Goal: Task Accomplishment & Management: Use online tool/utility

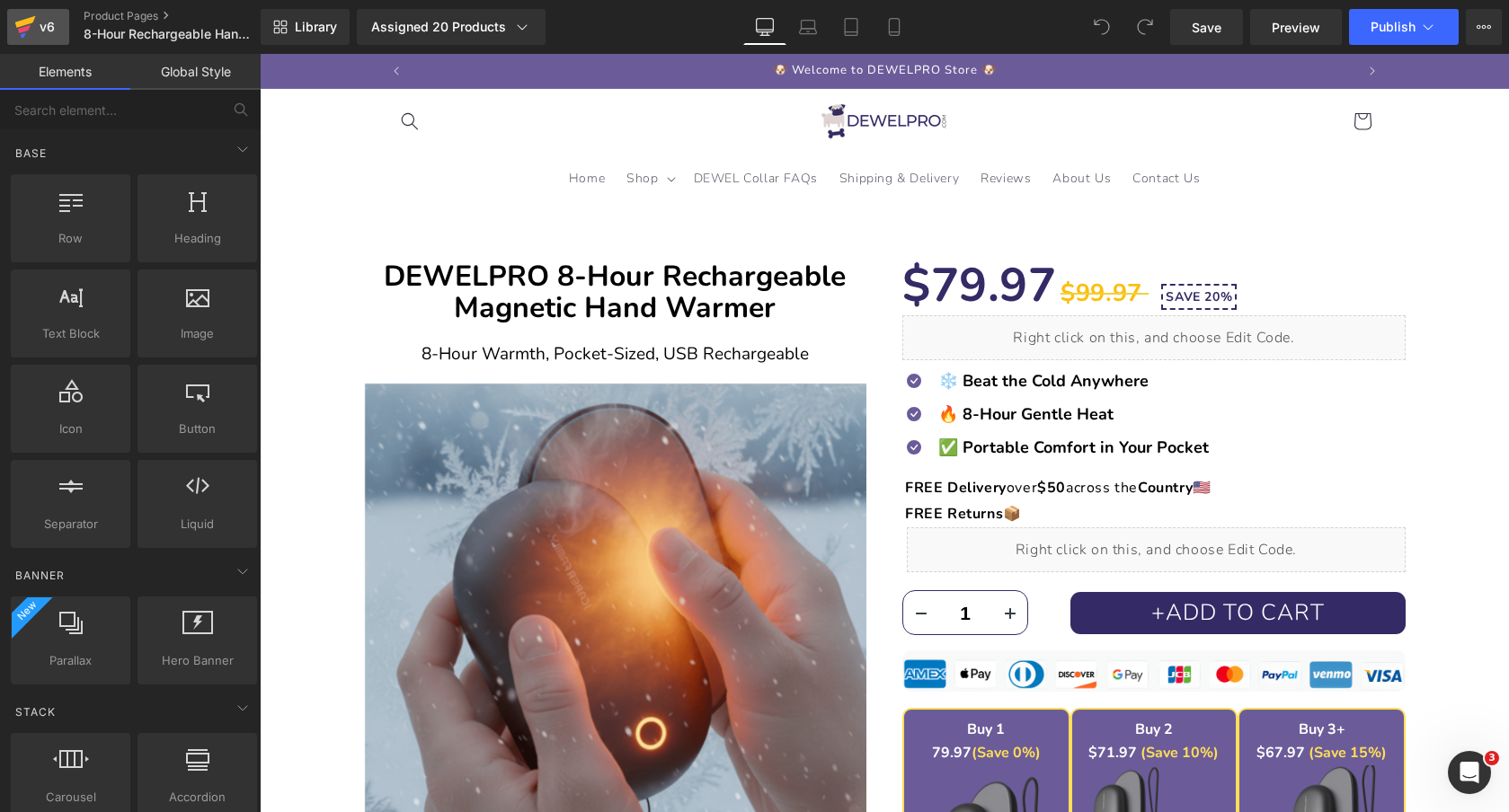
click at [18, 22] on icon at bounding box center [25, 22] width 21 height 12
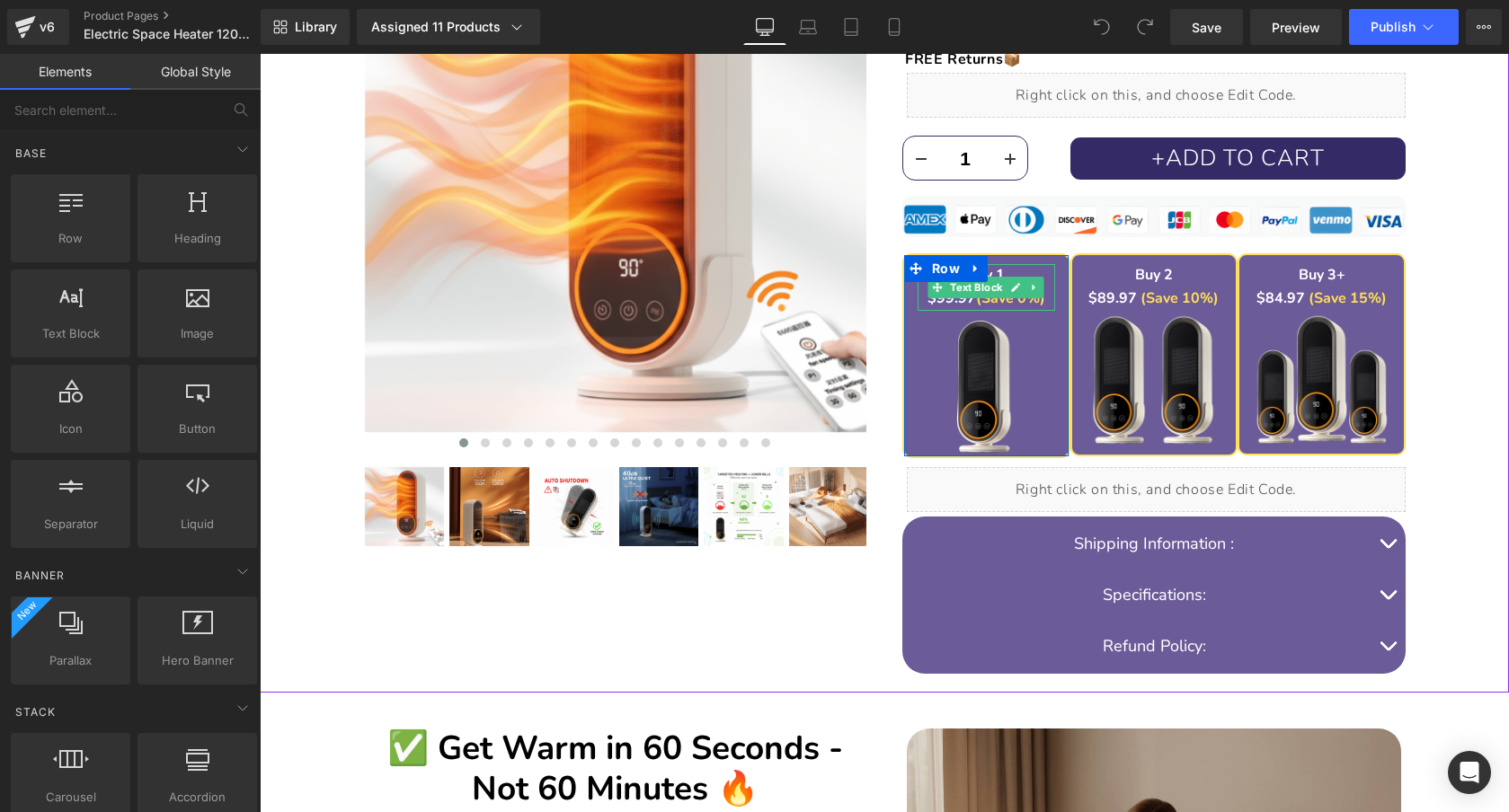
click at [1014, 285] on icon at bounding box center [1015, 288] width 10 height 11
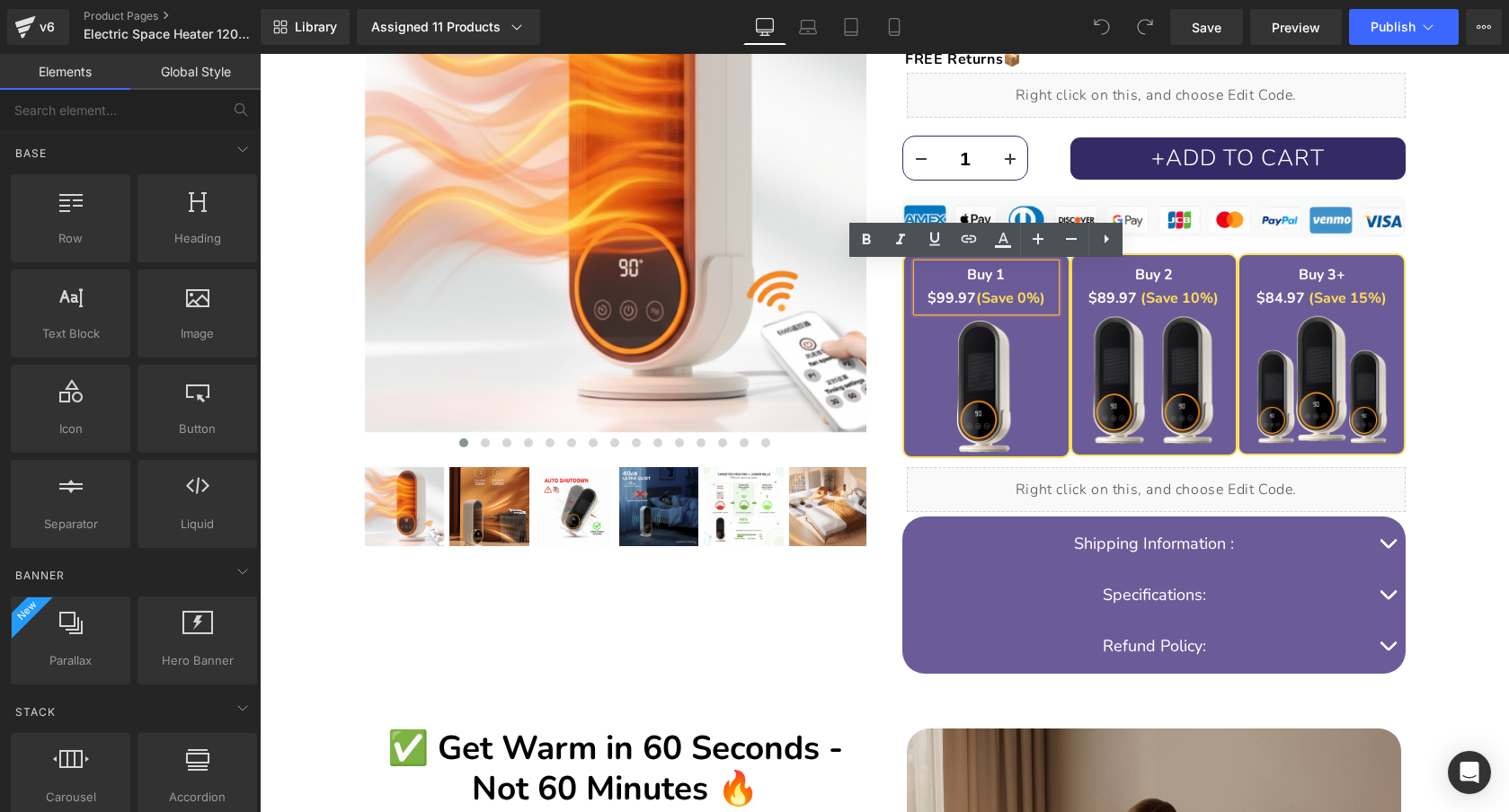
click at [941, 299] on strong "$99.97" at bounding box center [952, 298] width 49 height 20
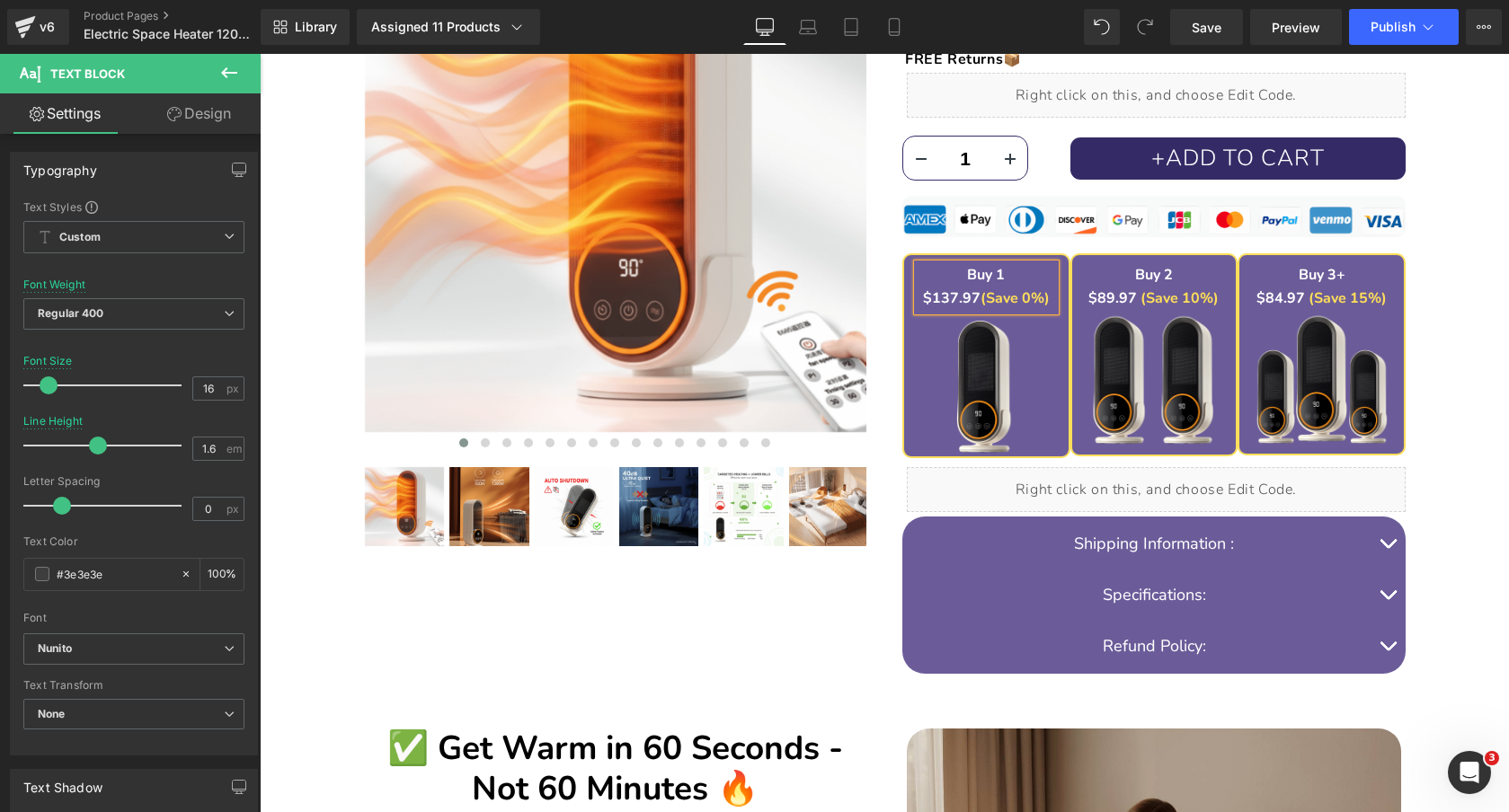
click at [1461, 345] on div "DEWELPRO 1200W Electric Space Heater Heading Instant Heat, Whisper Quiet, Tripl…" at bounding box center [884, 229] width 1231 height 928
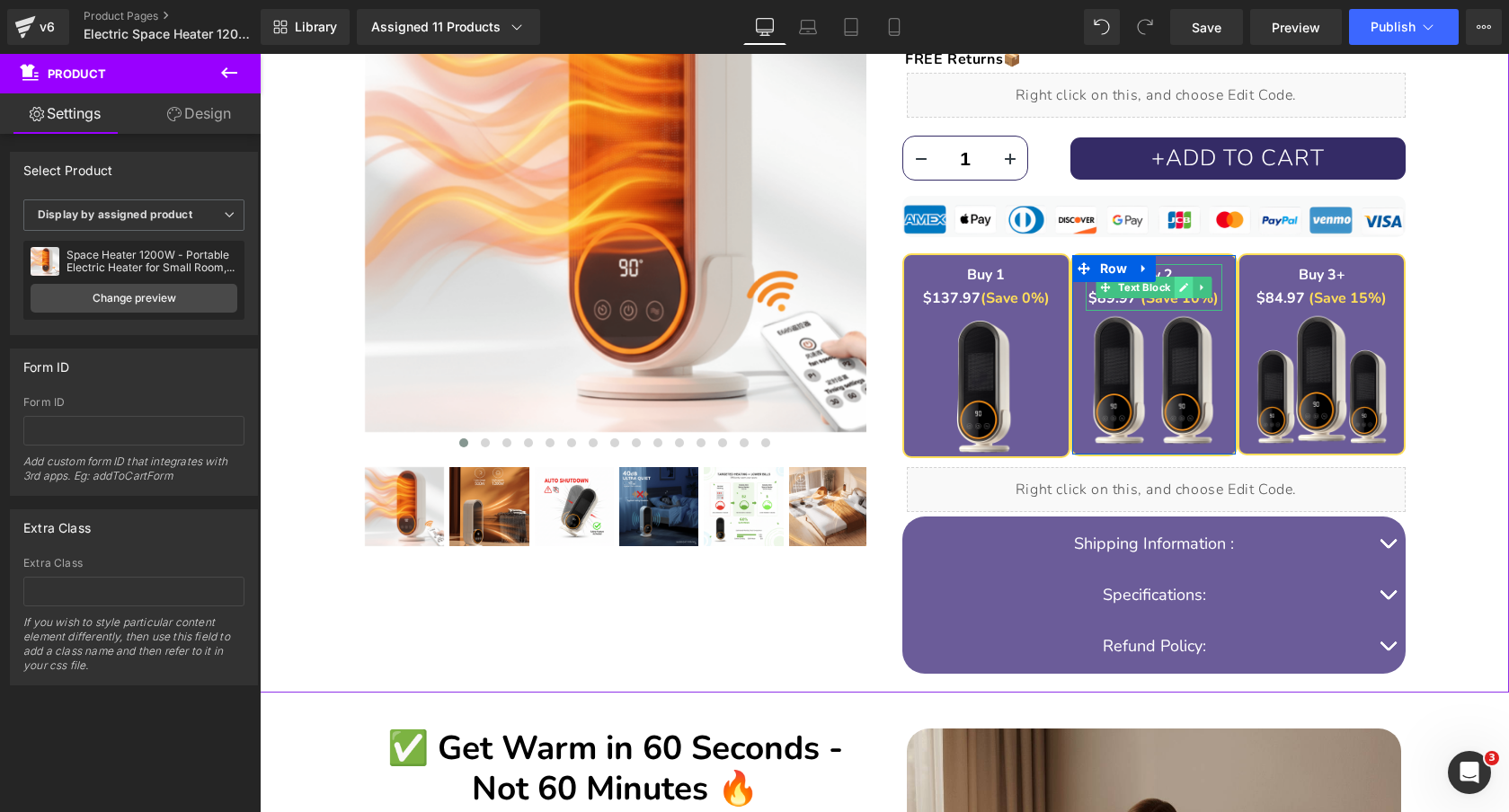
click at [1182, 284] on icon at bounding box center [1183, 288] width 10 height 11
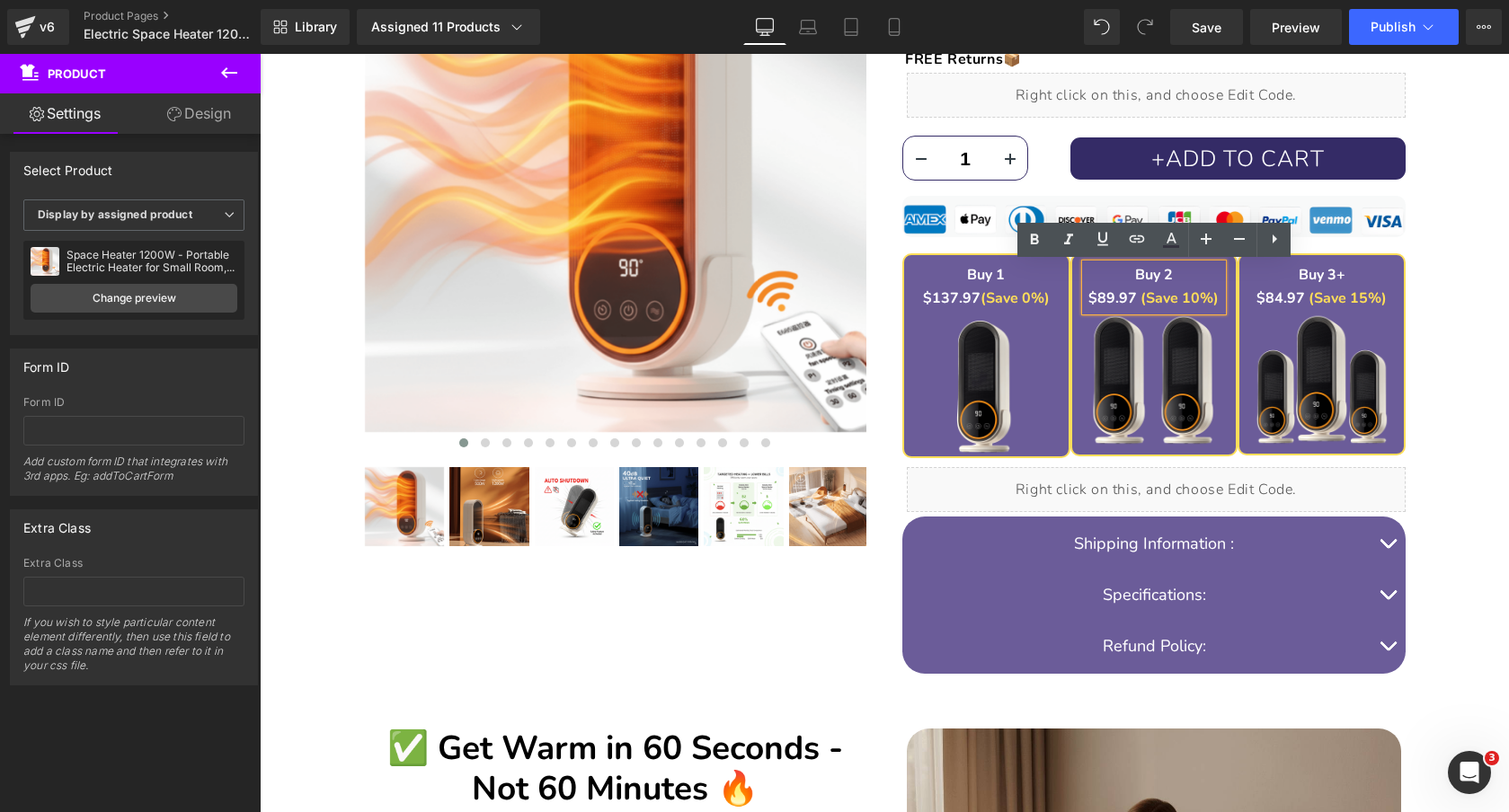
click at [1105, 298] on font "$89.97" at bounding box center [1113, 298] width 49 height 20
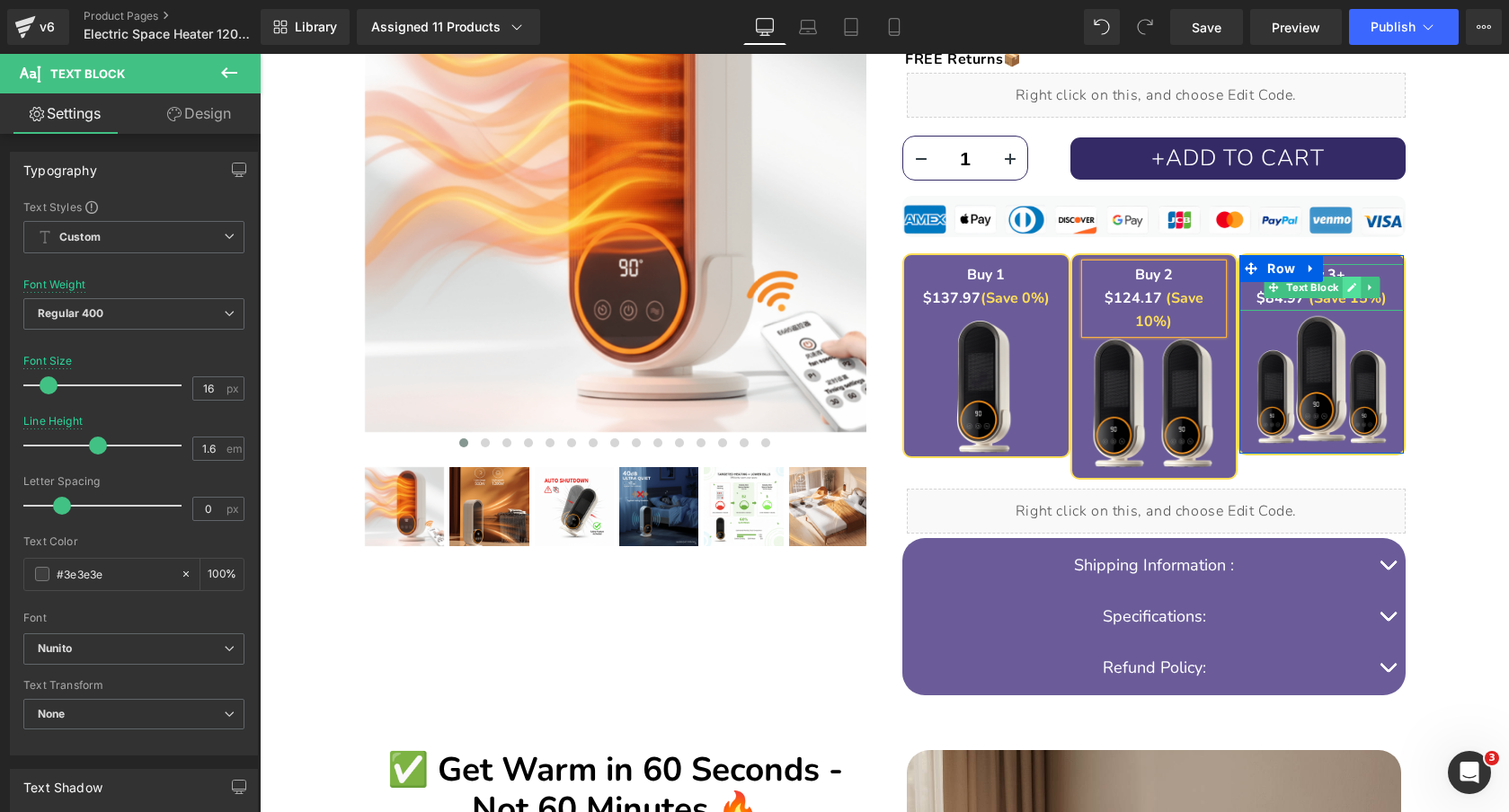
click at [1351, 283] on icon at bounding box center [1351, 288] width 10 height 11
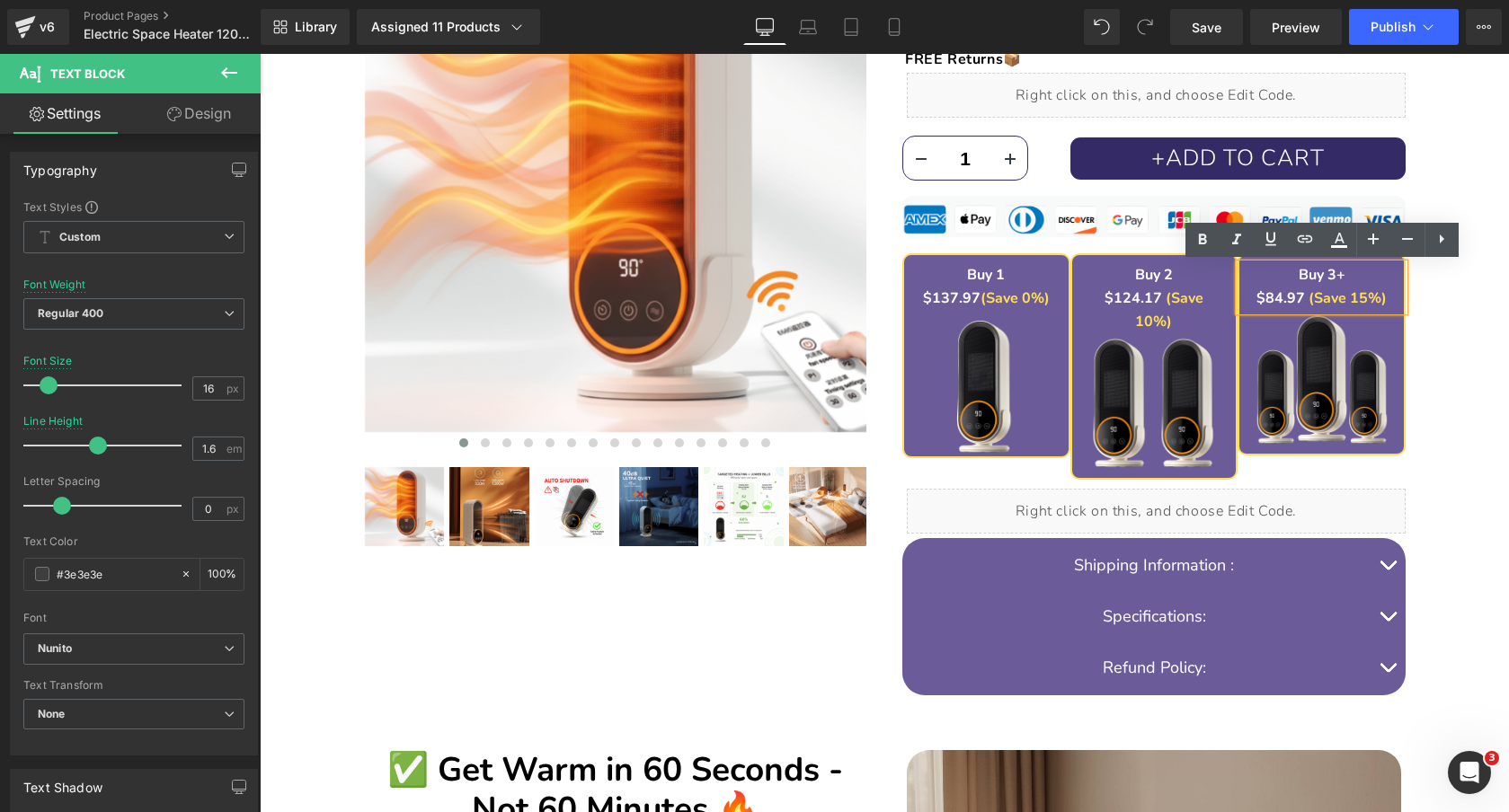
click at [1276, 297] on strong "$84.97" at bounding box center [1281, 298] width 49 height 20
click at [1203, 30] on span "Save" at bounding box center [1206, 27] width 30 height 19
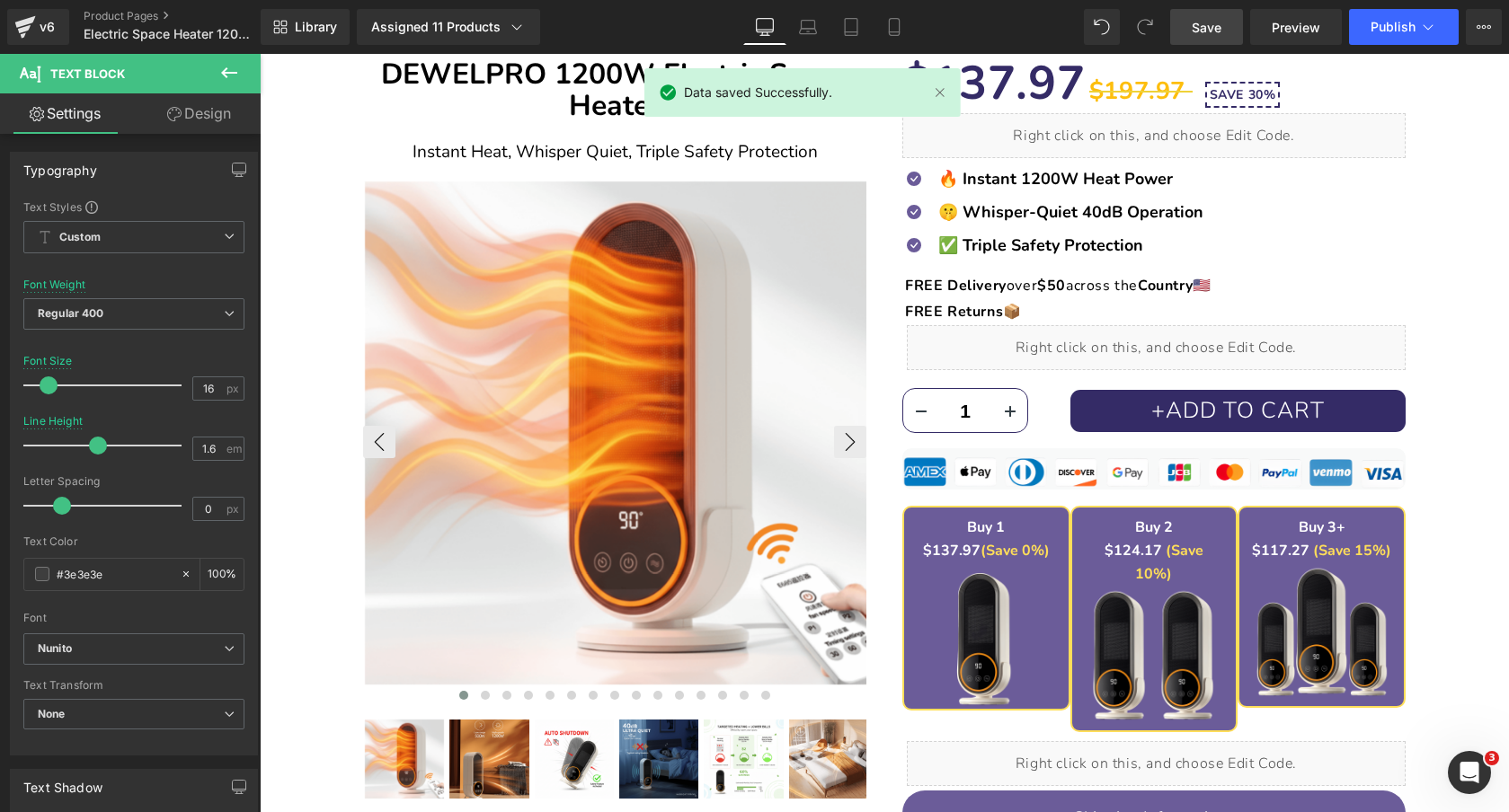
scroll to position [210, 0]
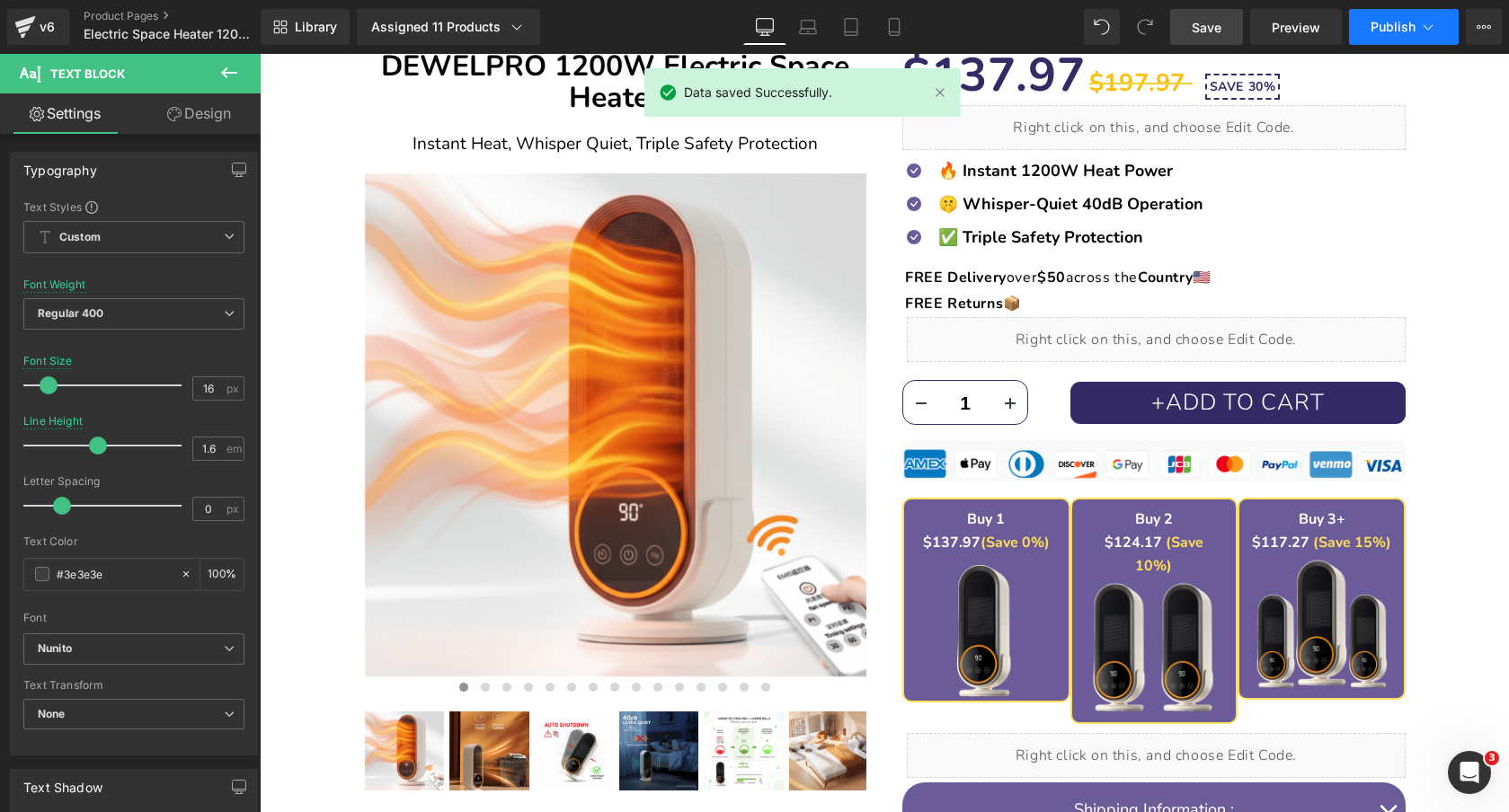
click at [1386, 31] on span "Publish" at bounding box center [1393, 27] width 45 height 14
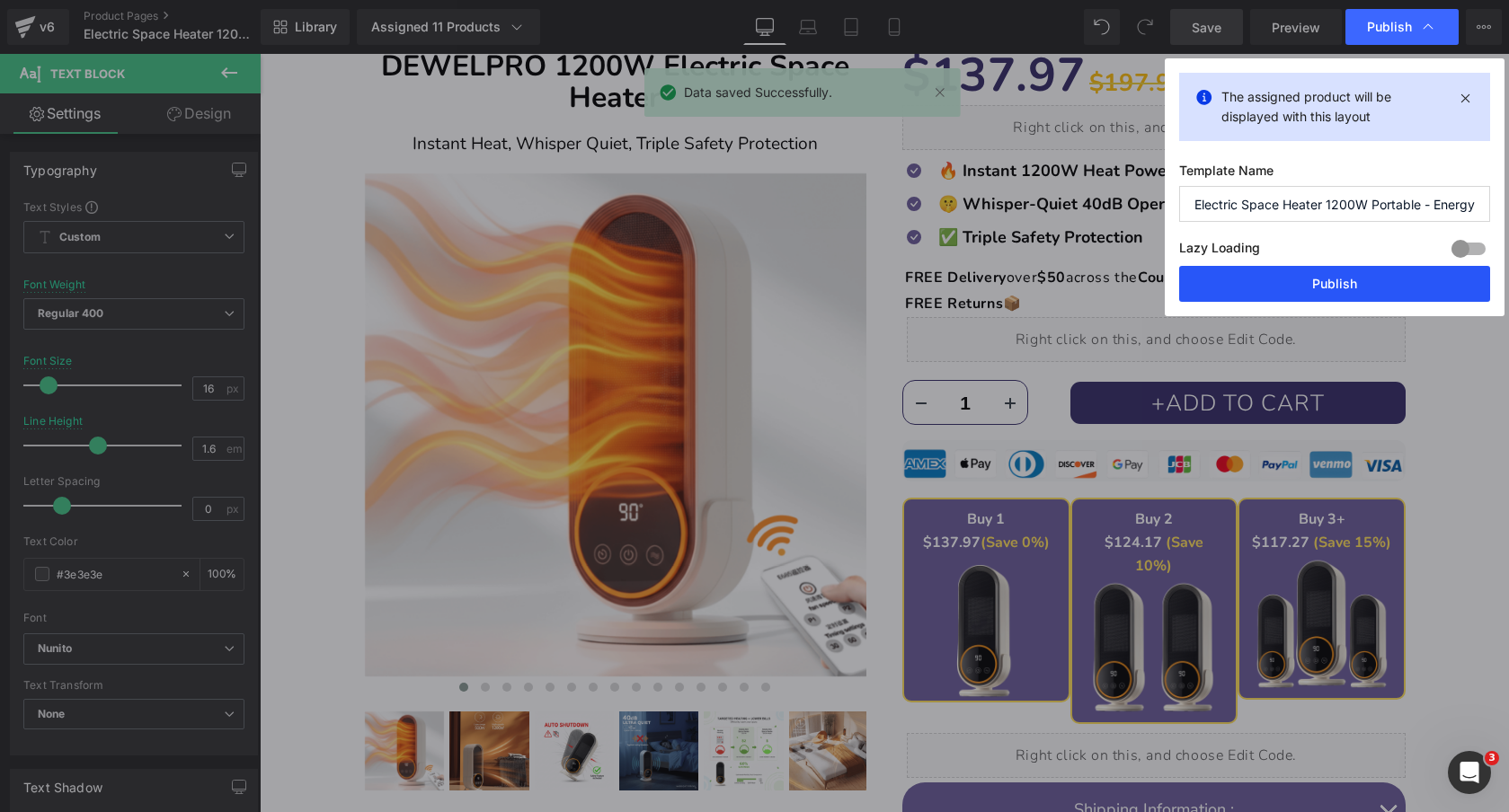
click at [1310, 284] on button "Publish" at bounding box center [1334, 284] width 311 height 36
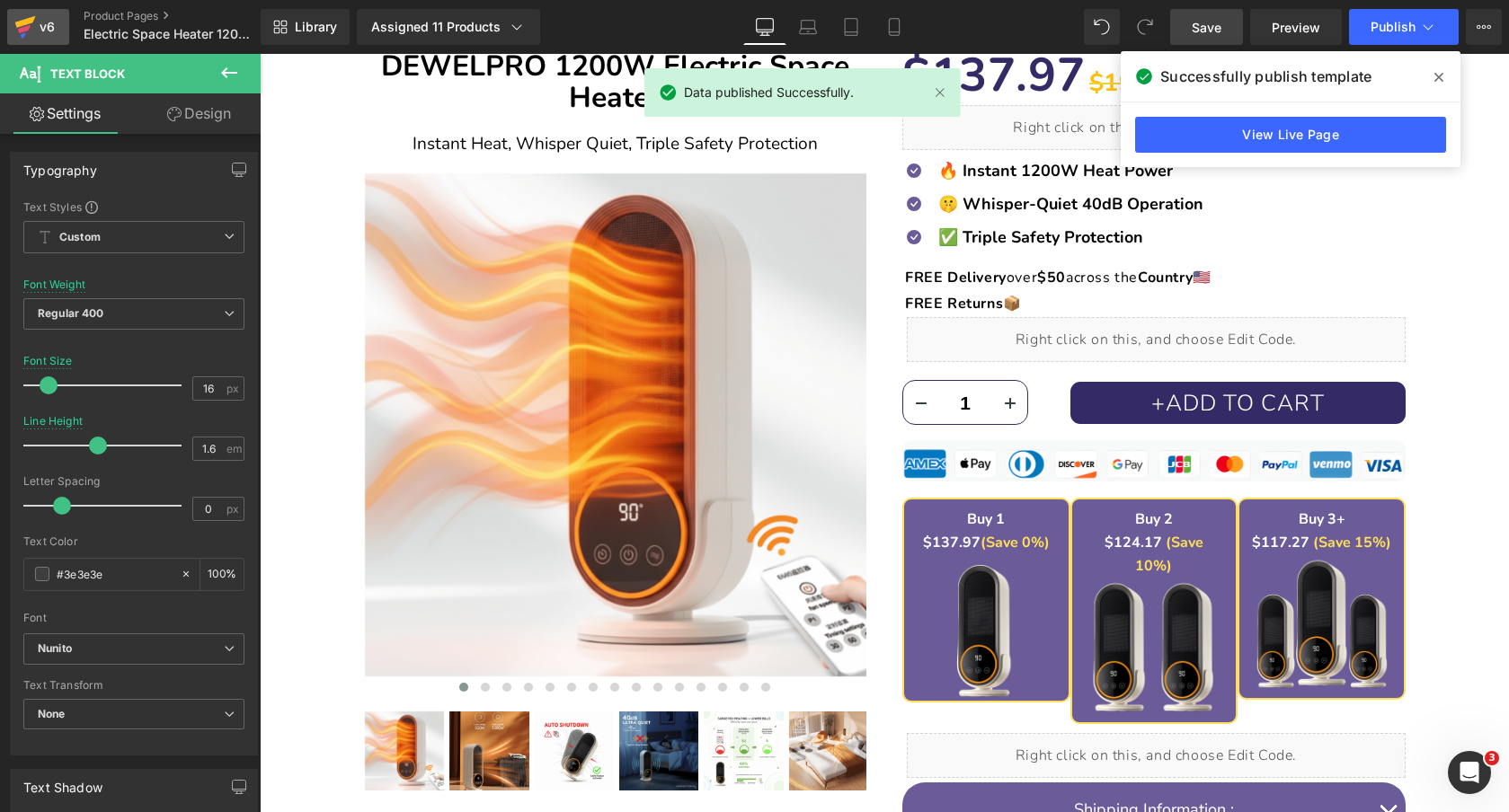
click at [36, 30] on div "v6" at bounding box center [47, 27] width 23 height 24
